Goal: Task Accomplishment & Management: Use online tool/utility

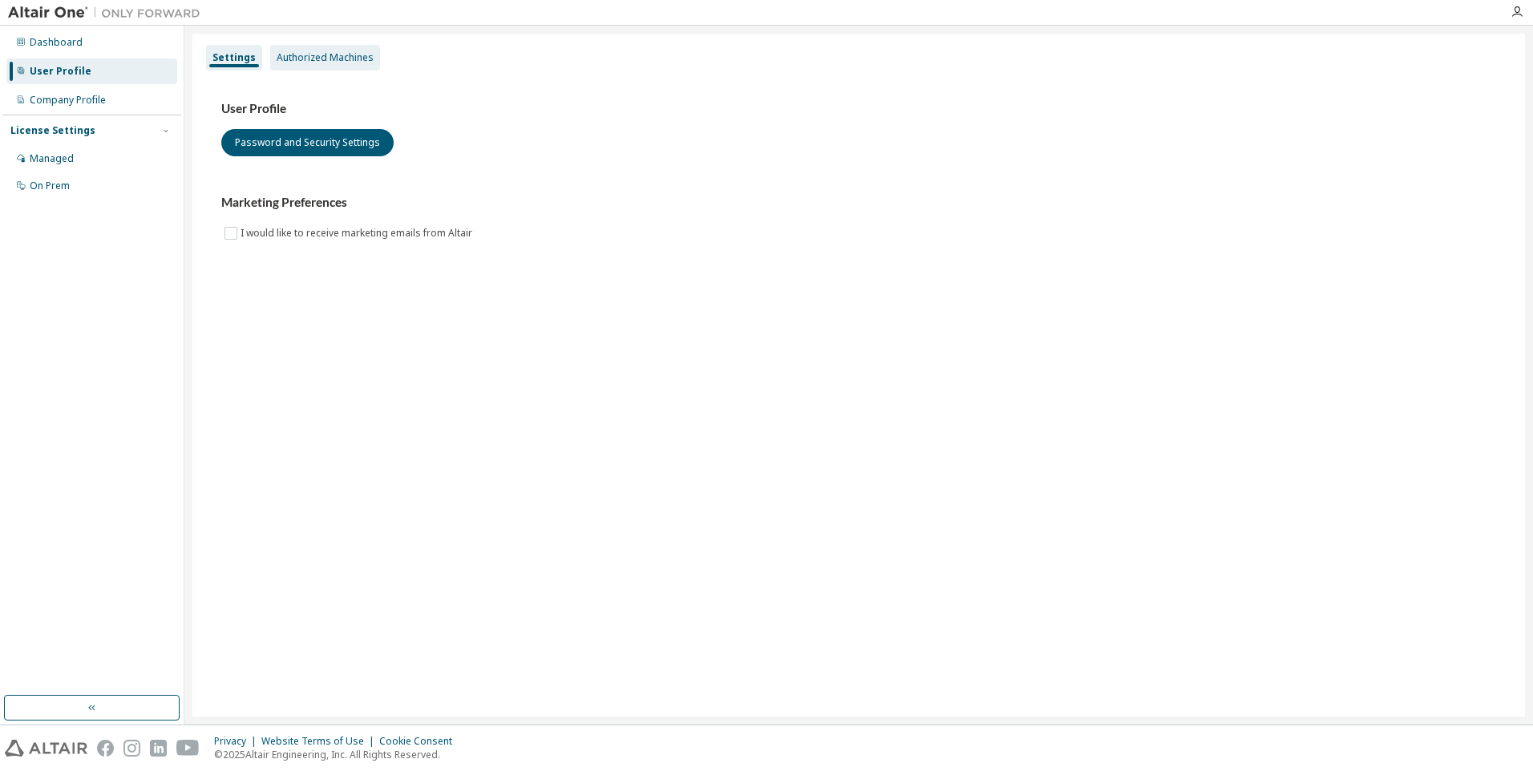
click at [350, 55] on div "Authorized Machines" at bounding box center [325, 57] width 97 height 13
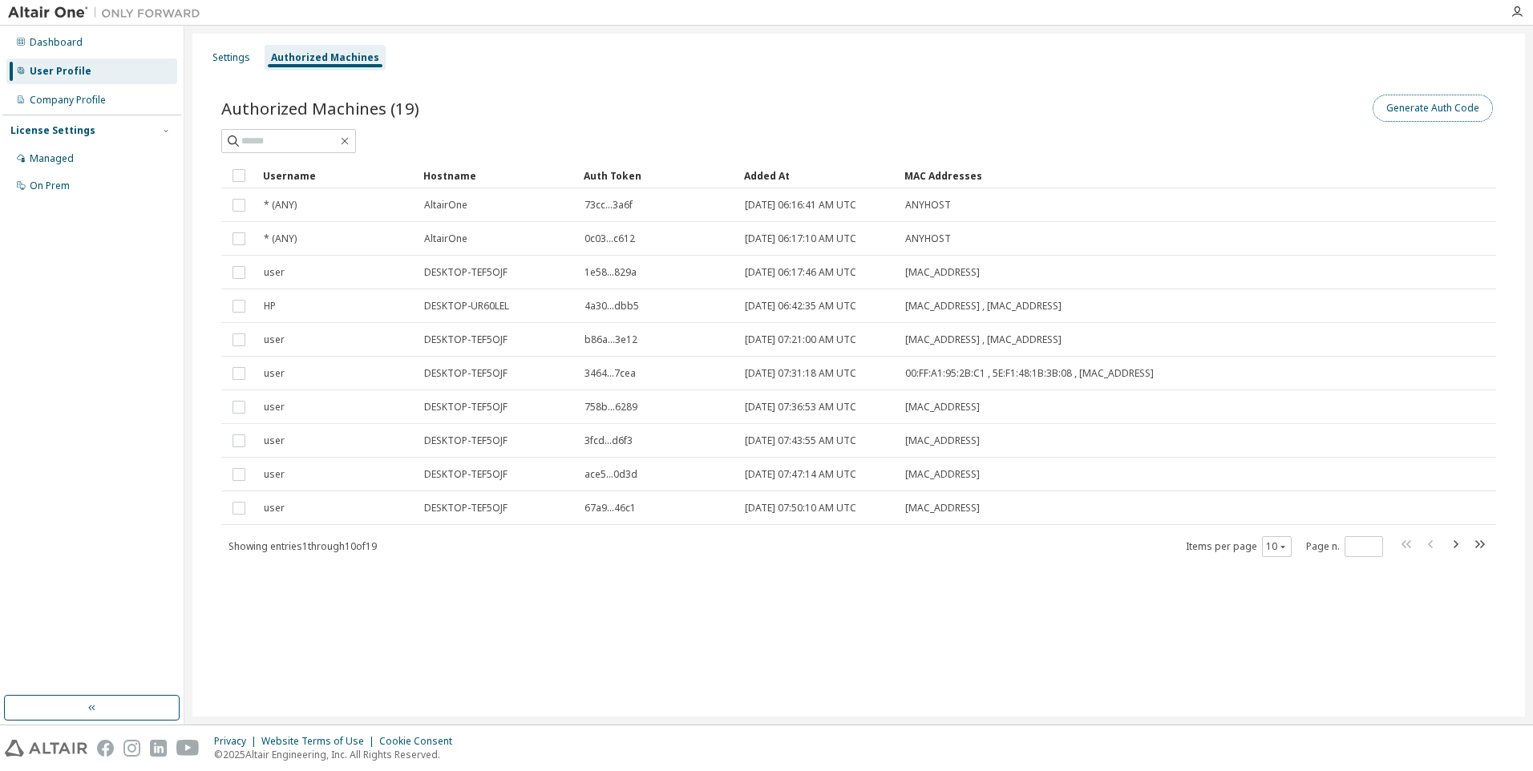
click at [1437, 113] on button "Generate Auth Code" at bounding box center [1432, 108] width 120 height 27
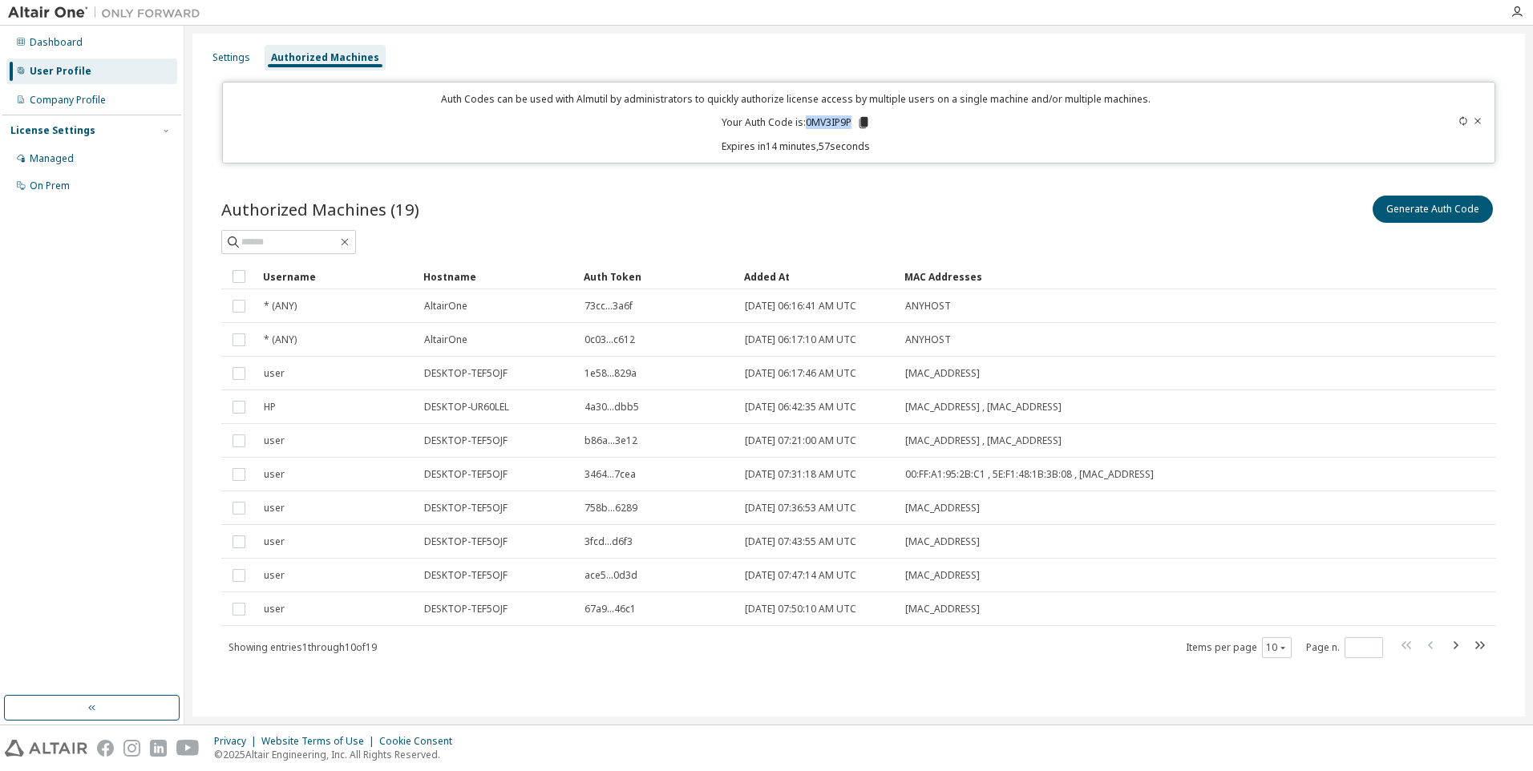
drag, startPoint x: 806, startPoint y: 123, endPoint x: 849, endPoint y: 123, distance: 42.5
click at [849, 123] on p "Your Auth Code is: 0MV3IP9P" at bounding box center [795, 122] width 149 height 14
copy p "0MV3IP9P"
click at [1509, 12] on div at bounding box center [1517, 12] width 32 height 13
click at [1513, 14] on icon "button" at bounding box center [1516, 12] width 13 height 13
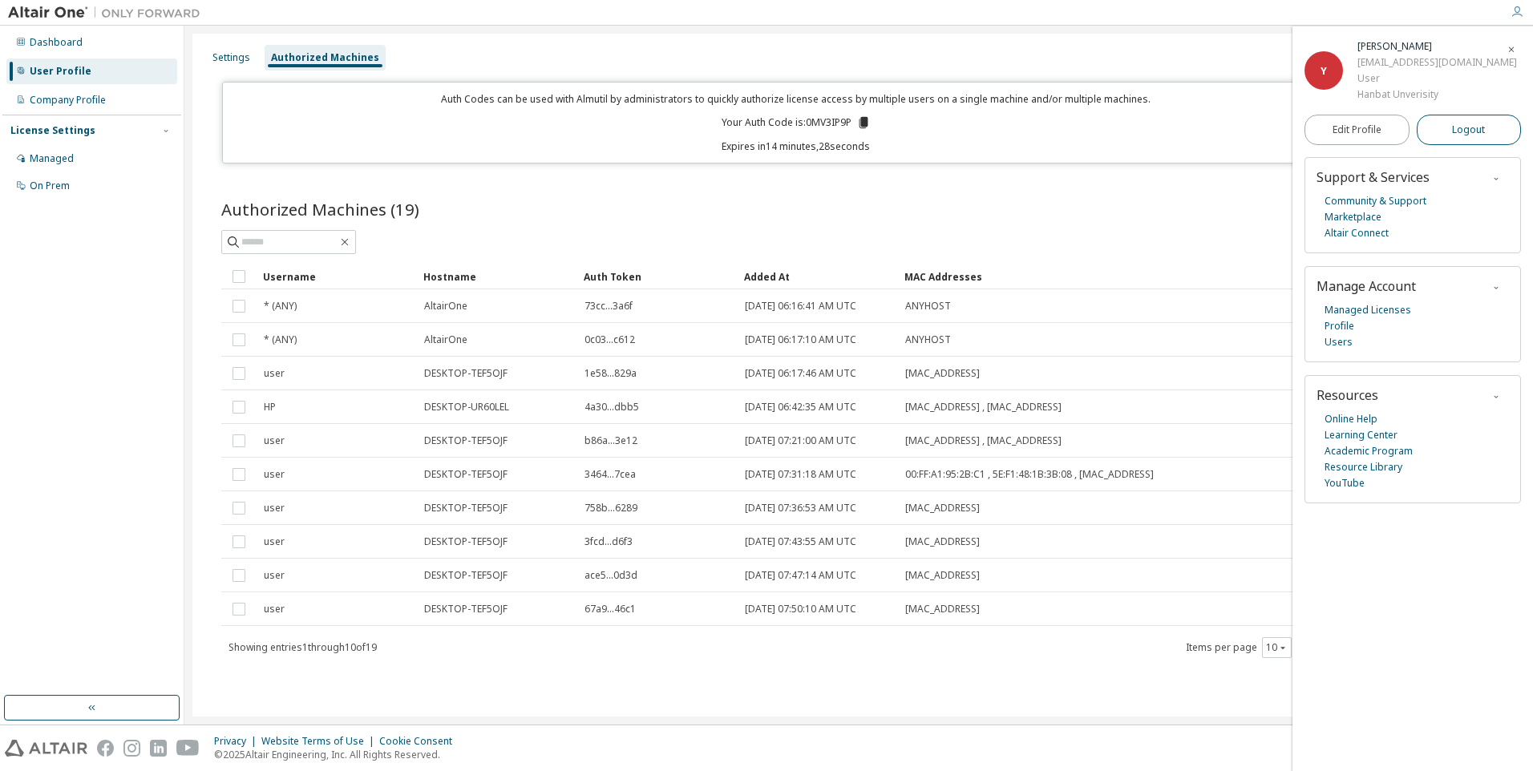
click at [1472, 135] on span "Logout" at bounding box center [1468, 130] width 33 height 16
